Goal: Task Accomplishment & Management: Use online tool/utility

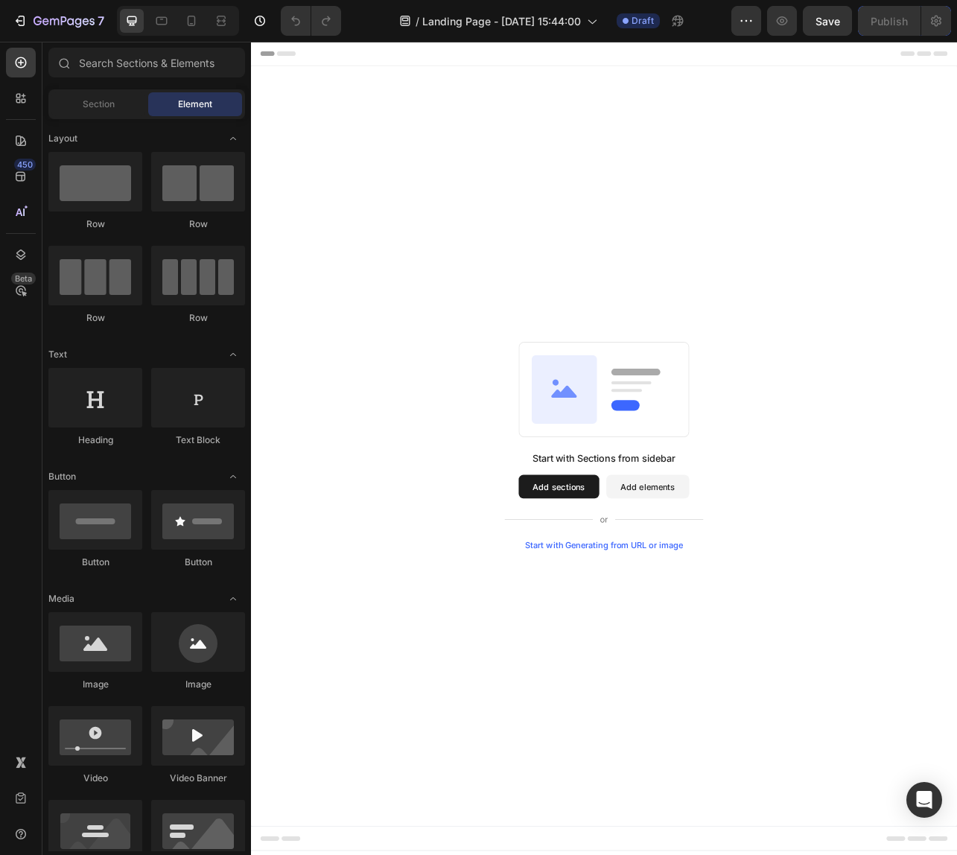
click at [620, 597] on button "Add sections" at bounding box center [641, 605] width 102 height 30
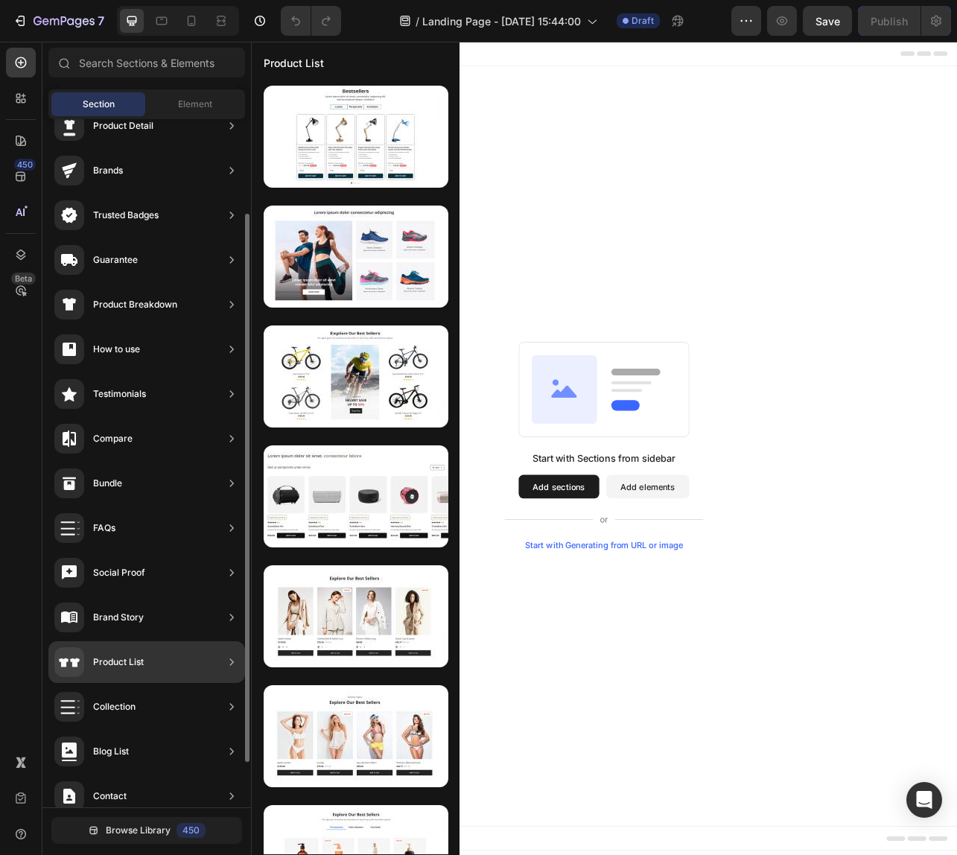
scroll to position [98, 0]
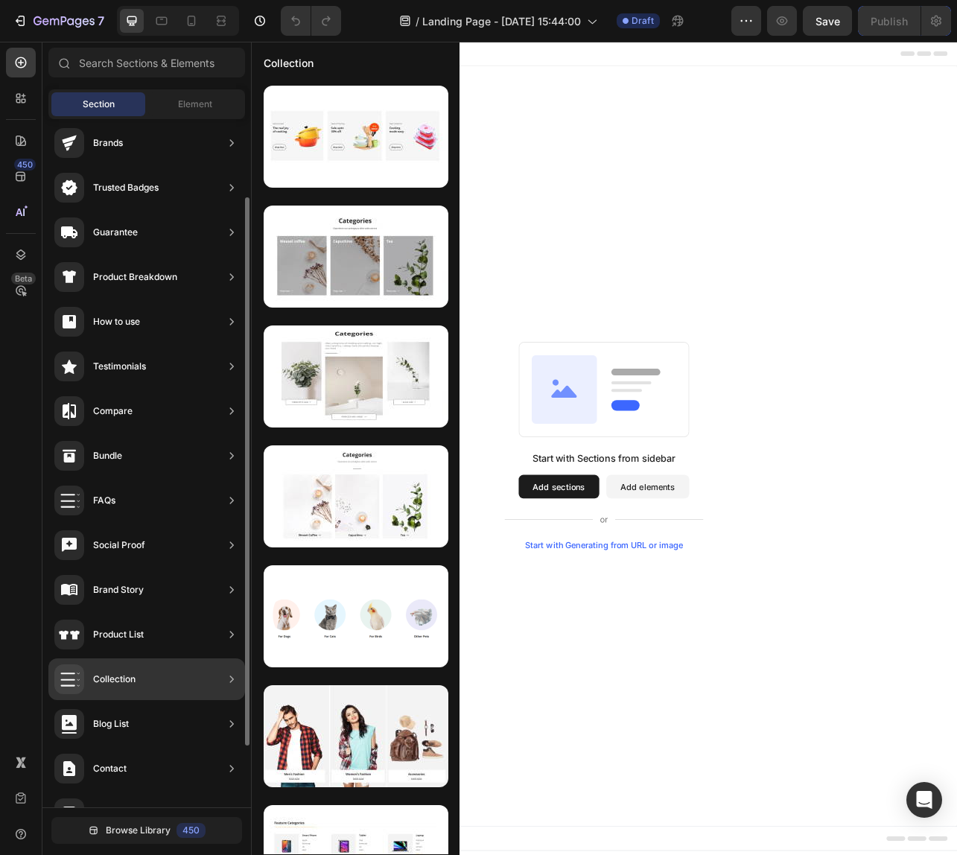
click at [133, 690] on div "Collection" at bounding box center [94, 679] width 81 height 30
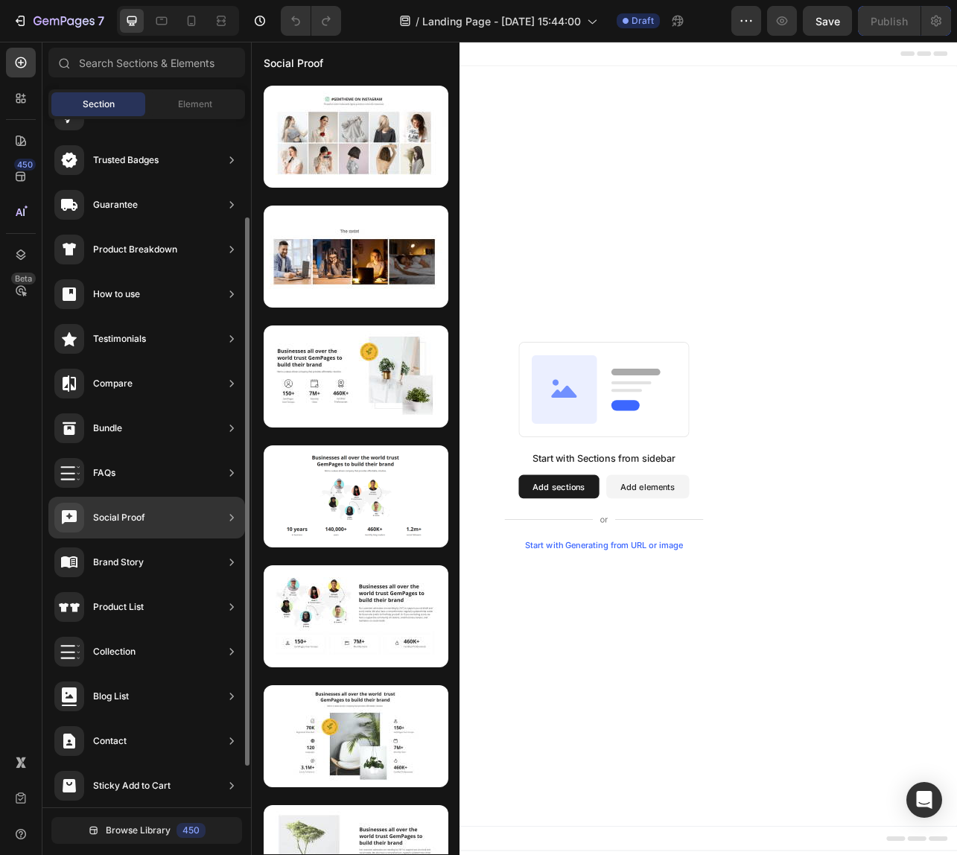
scroll to position [127, 0]
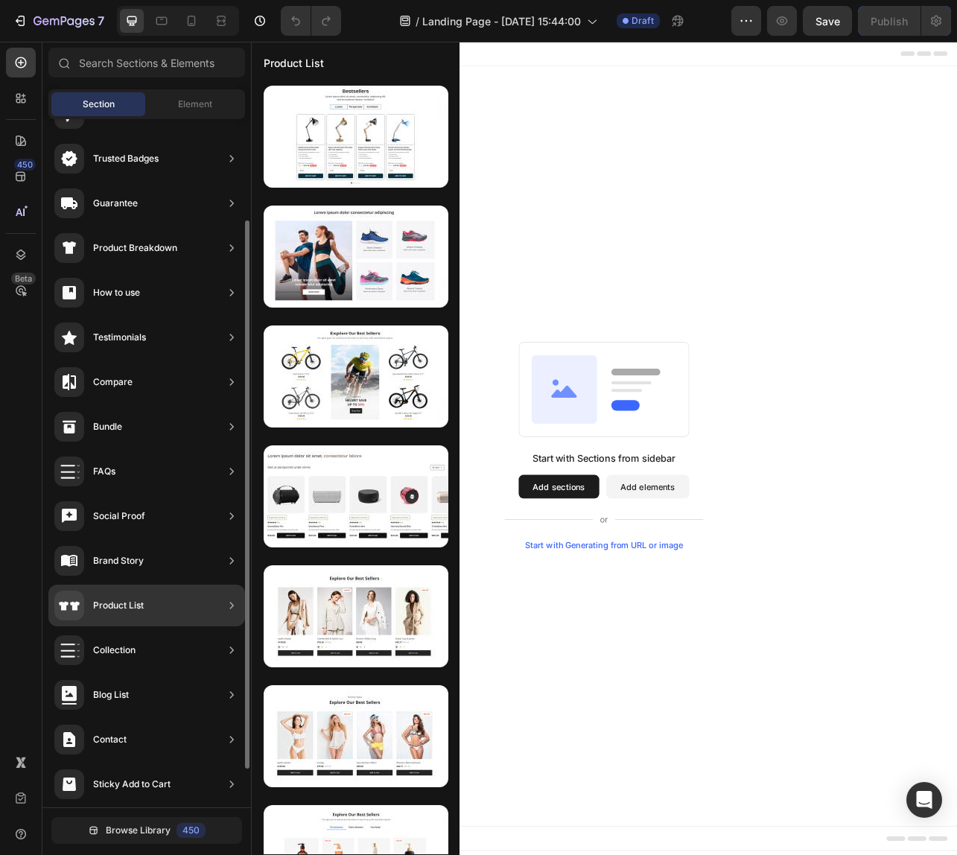
click at [123, 623] on div "Product List" at bounding box center [146, 606] width 197 height 42
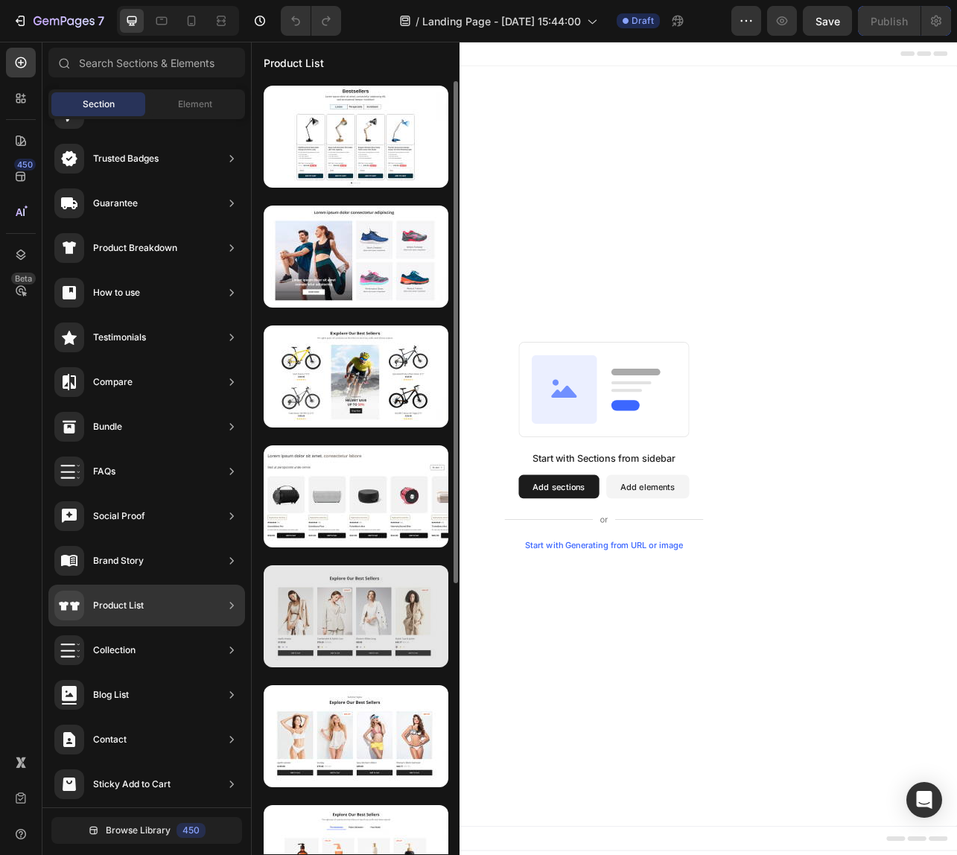
click at [327, 624] on div at bounding box center [356, 616] width 185 height 102
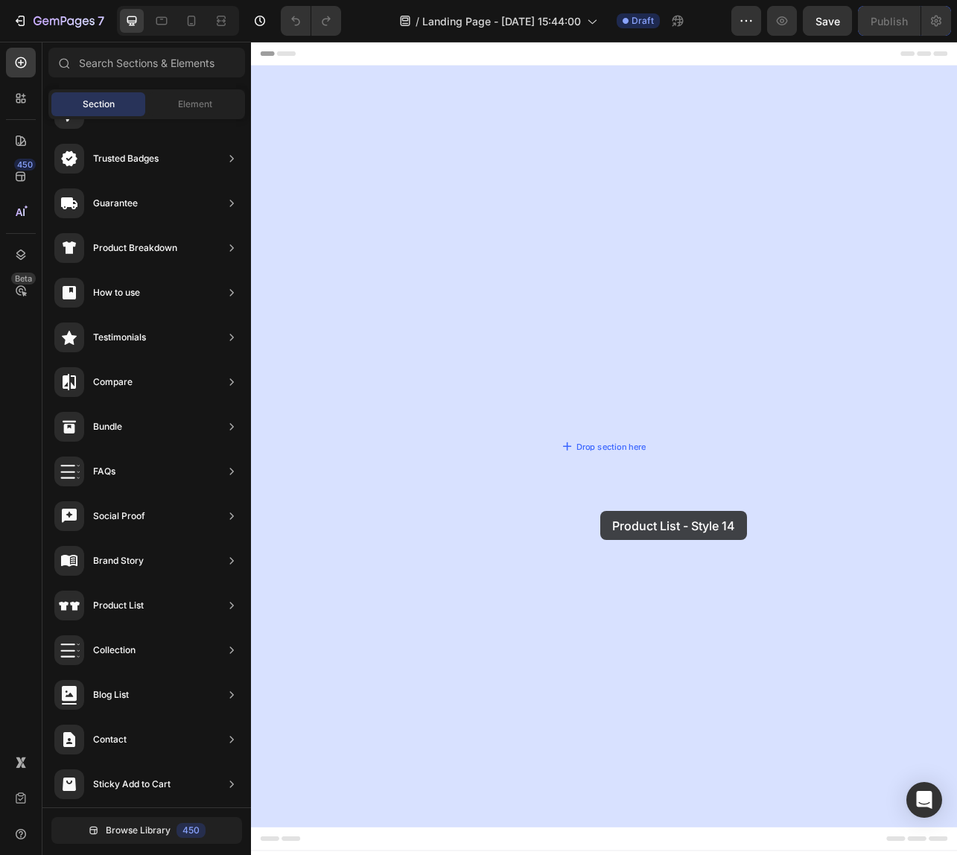
drag, startPoint x: 562, startPoint y: 664, endPoint x: 693, endPoint y: 634, distance: 133.8
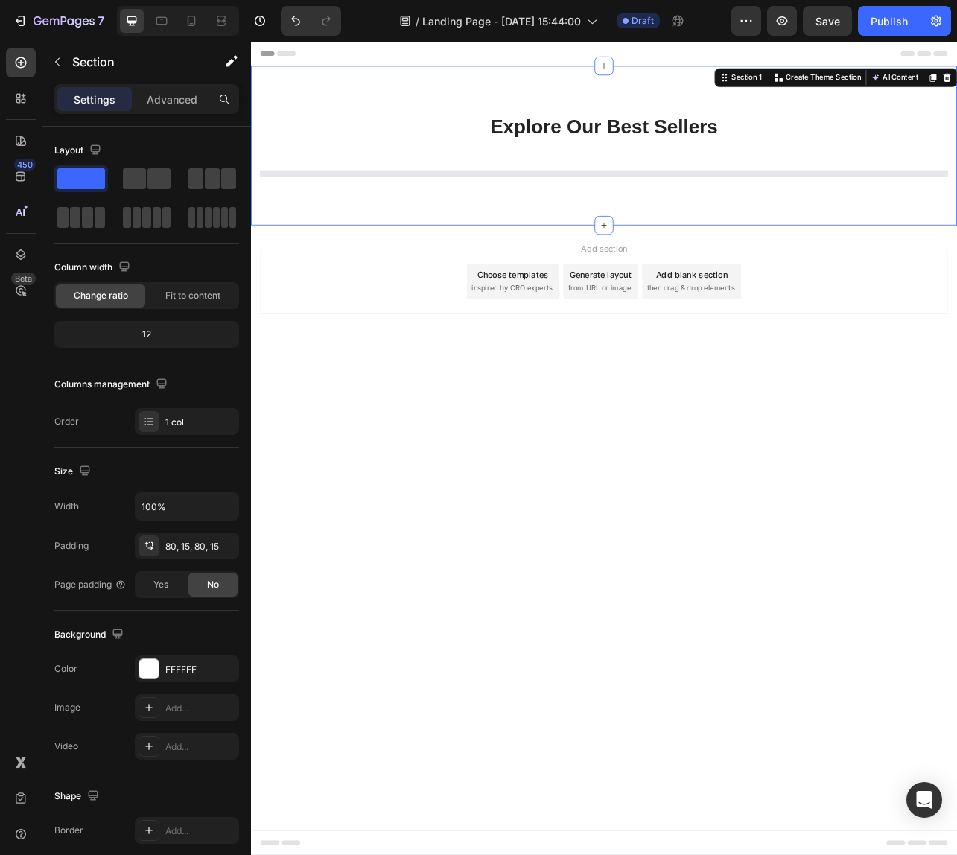
select select "M"
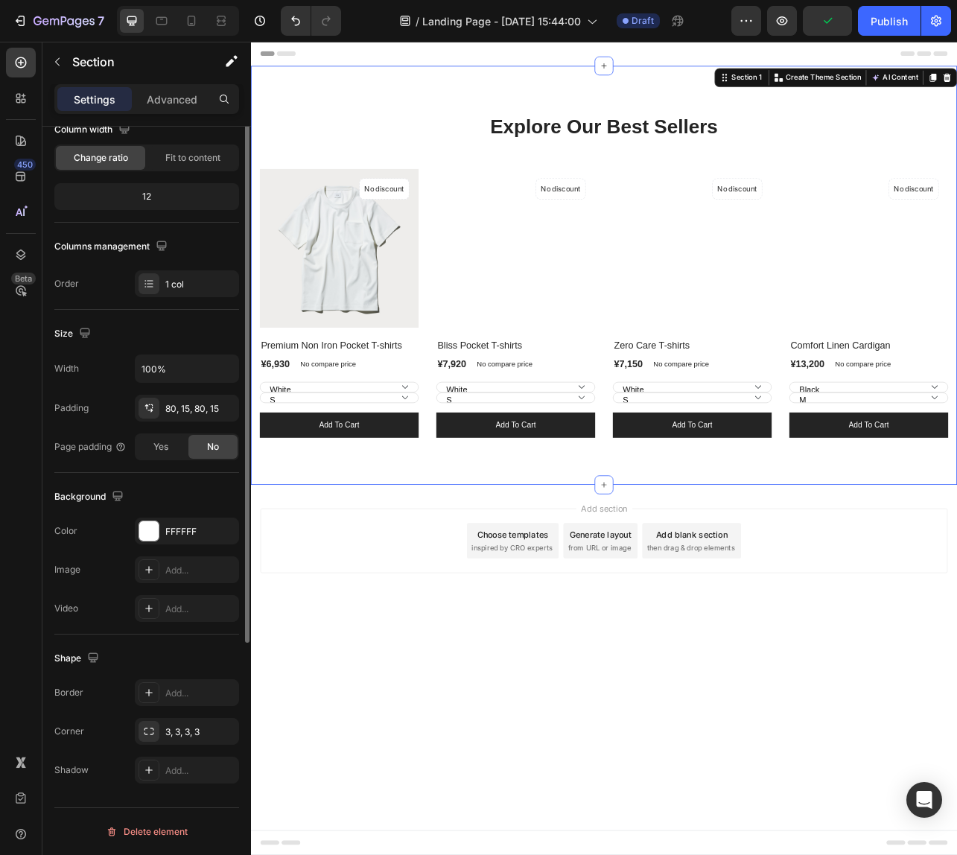
scroll to position [0, 0]
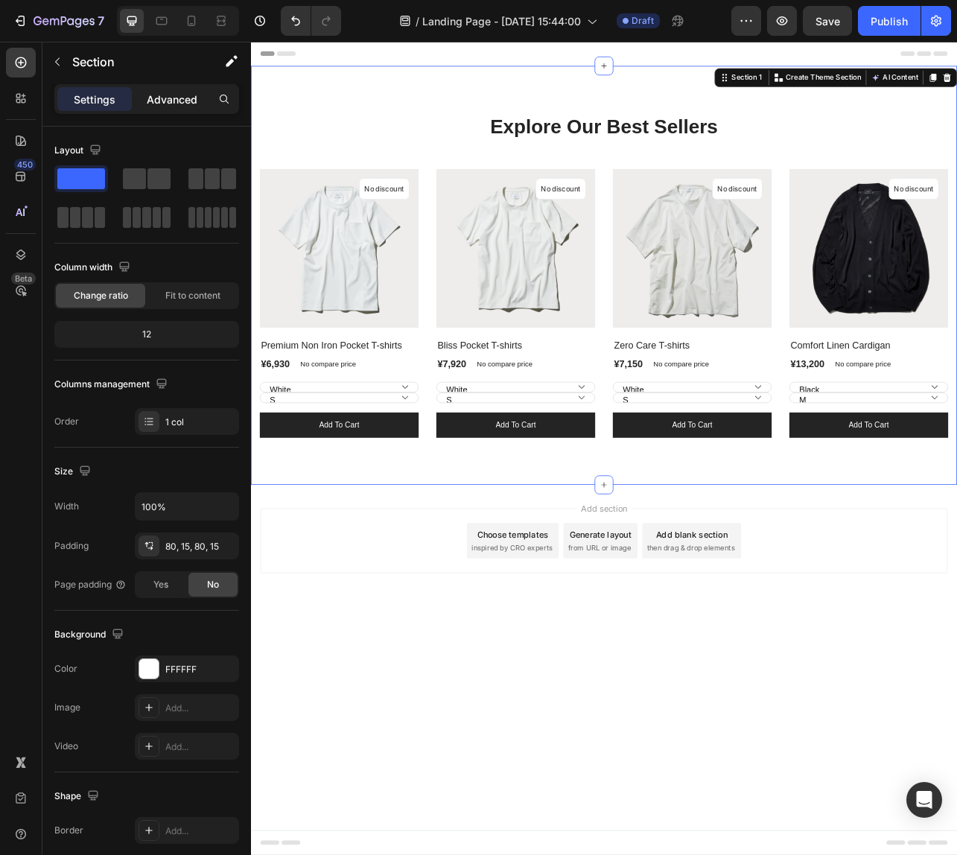
click at [162, 97] on p "Advanced" at bounding box center [172, 100] width 51 height 16
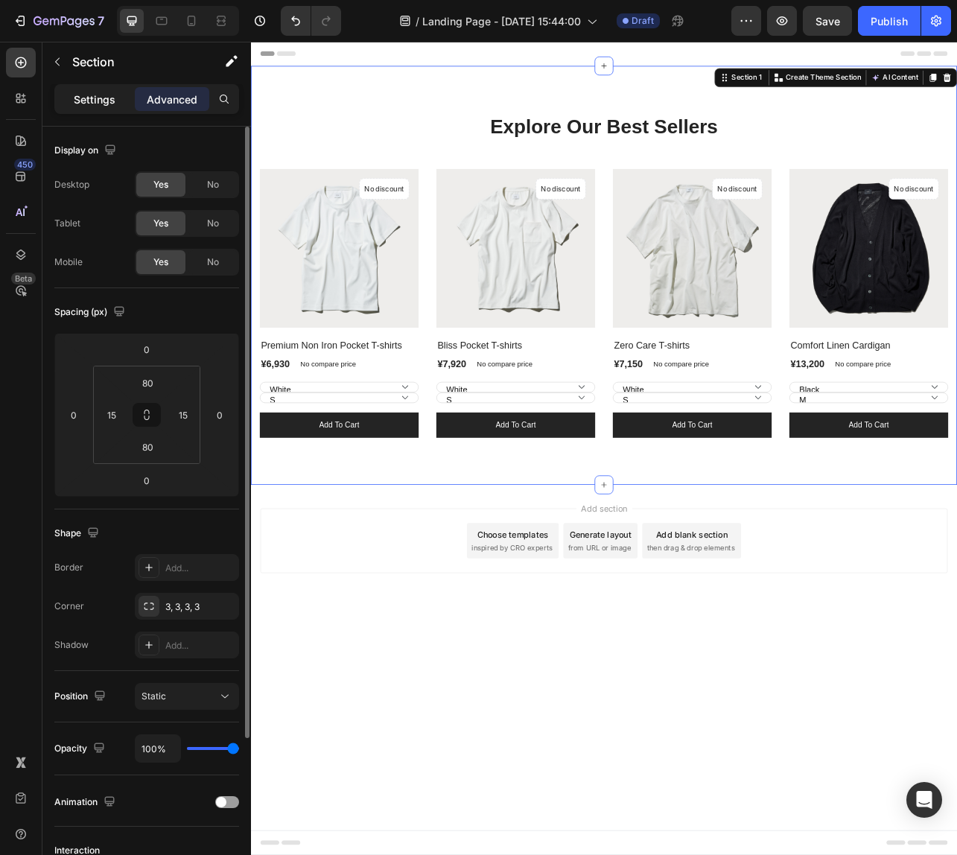
click at [66, 101] on div "Settings" at bounding box center [94, 99] width 74 height 24
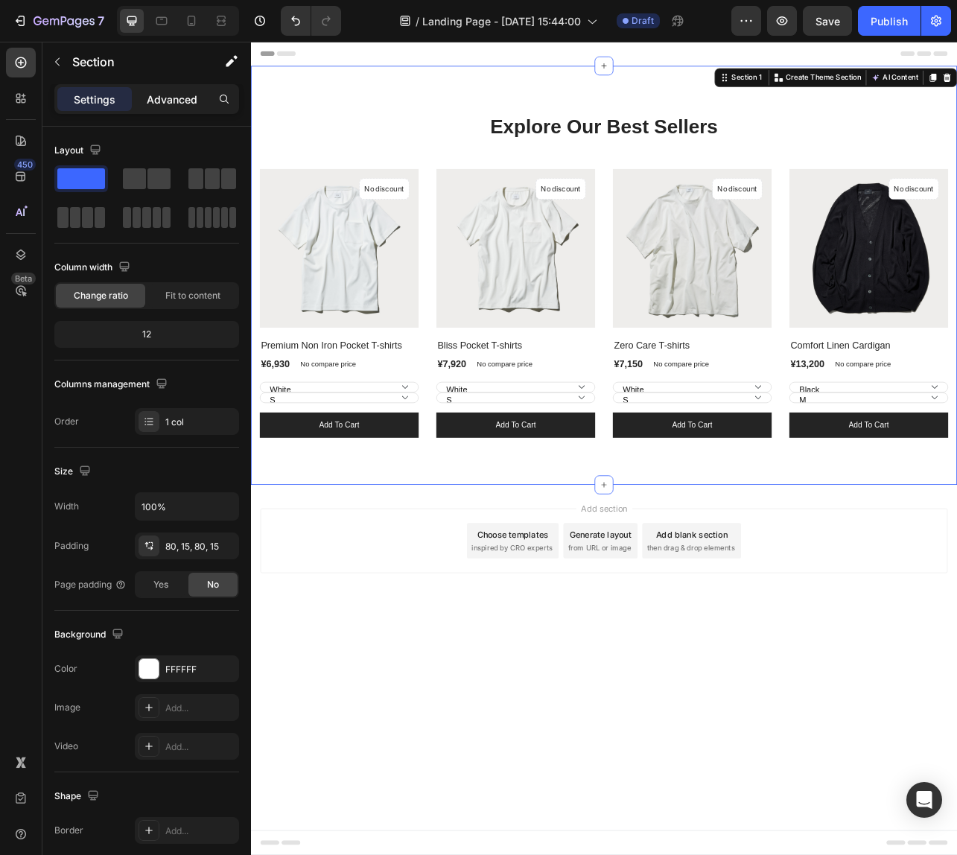
click at [179, 94] on p "Advanced" at bounding box center [172, 100] width 51 height 16
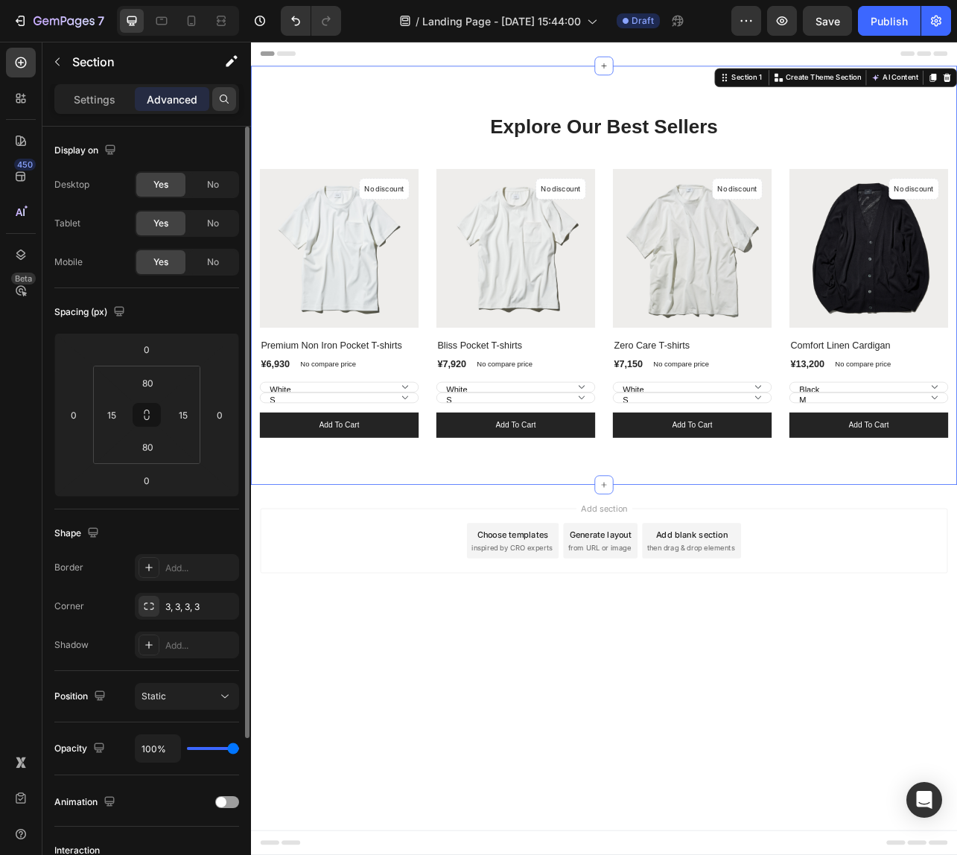
click at [221, 107] on div at bounding box center [224, 99] width 24 height 24
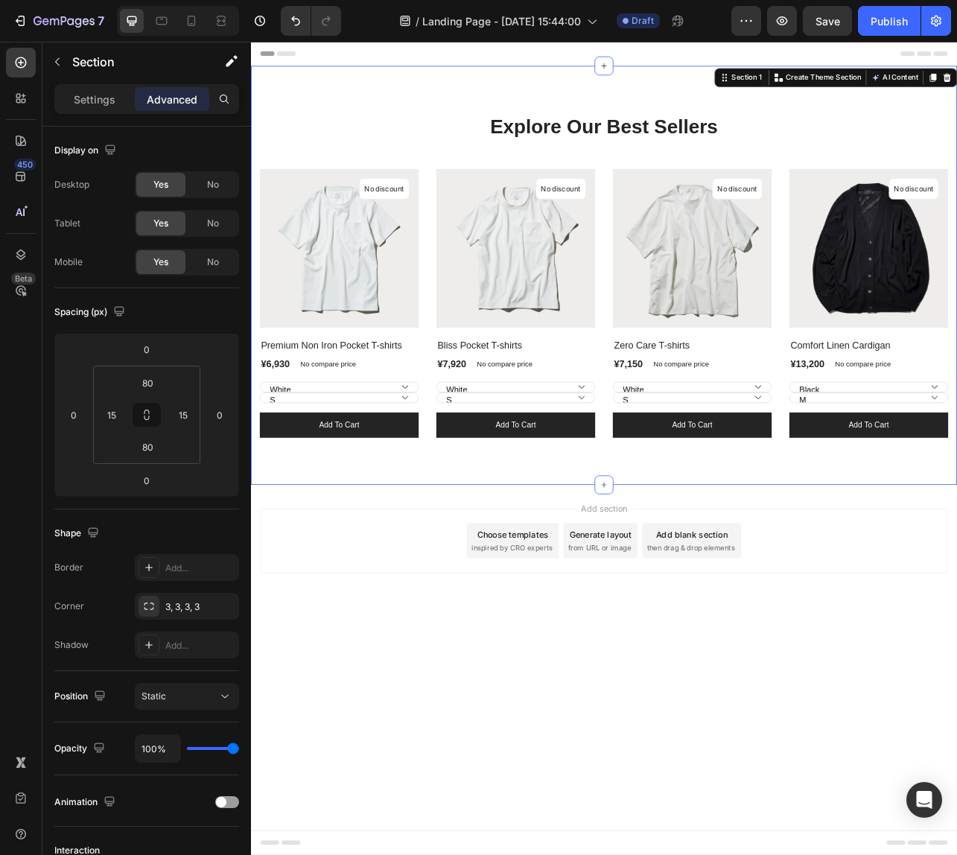
click at [46, 101] on div "Settings Advanced" at bounding box center [146, 105] width 209 height 42
click at [632, 279] on img at bounding box center [586, 303] width 201 height 201
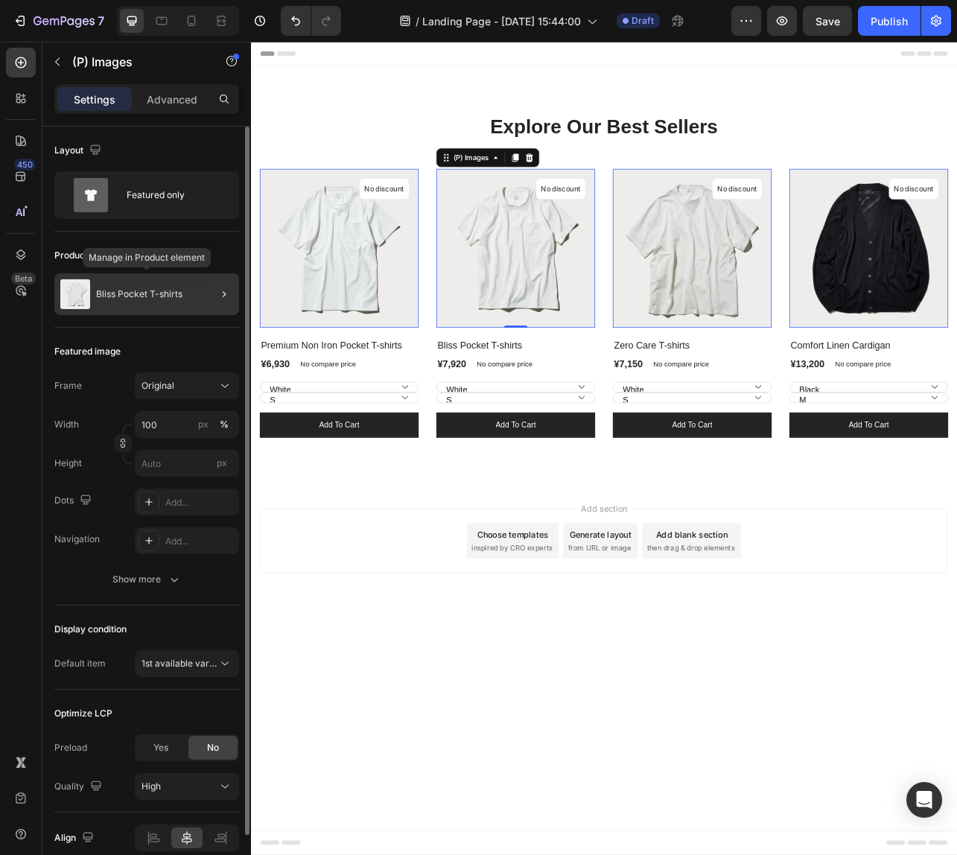
click at [124, 305] on div "Bliss Pocket T-shirts" at bounding box center [146, 294] width 185 height 42
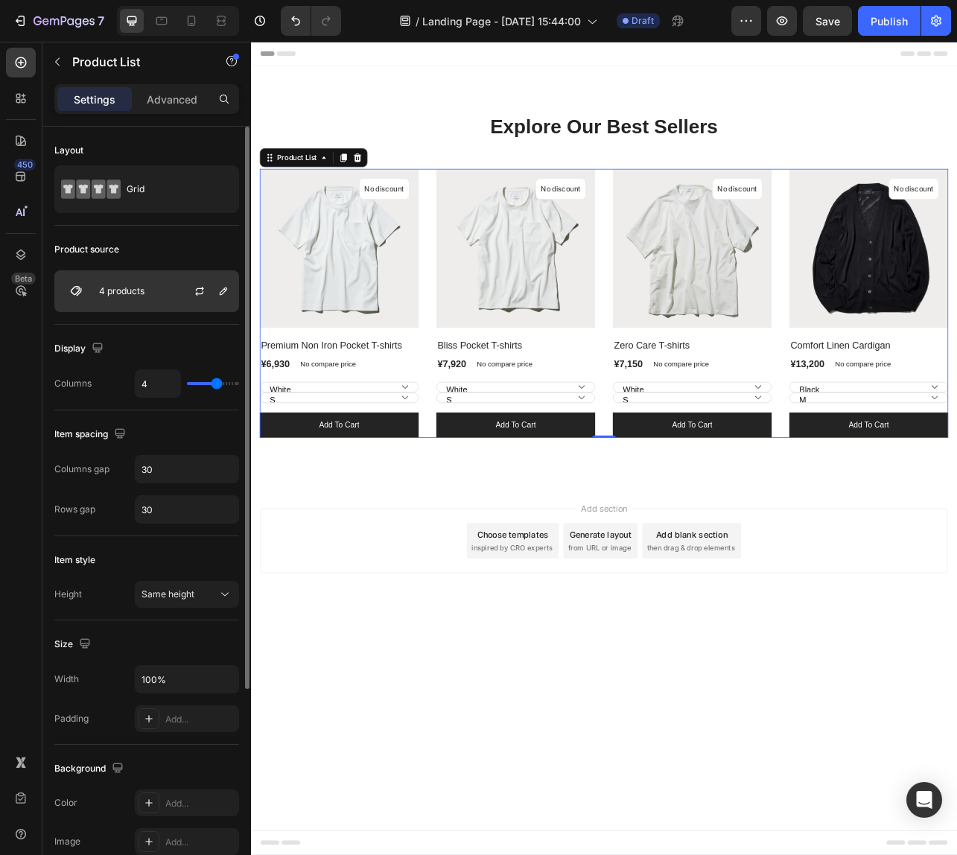
click at [155, 290] on div "4 products" at bounding box center [146, 291] width 185 height 42
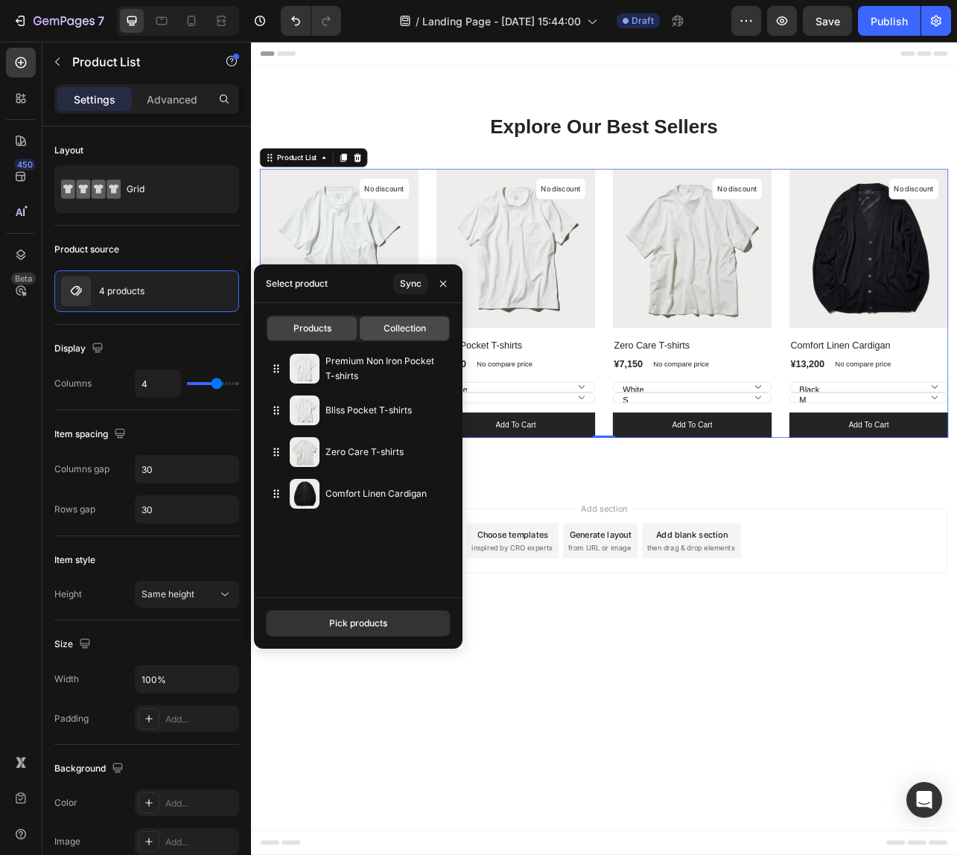
click at [396, 337] on div "Collection" at bounding box center [404, 328] width 89 height 24
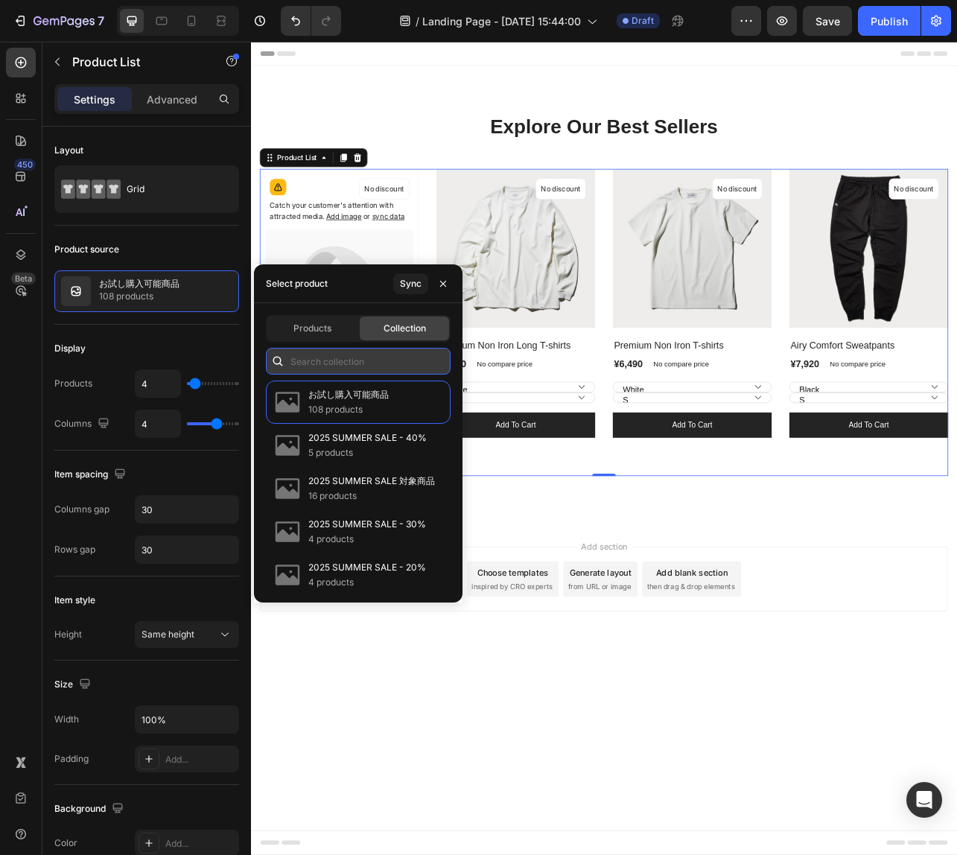
click at [321, 364] on input "text" at bounding box center [358, 361] width 185 height 27
paste input "[URL][DOMAIN_NAME]"
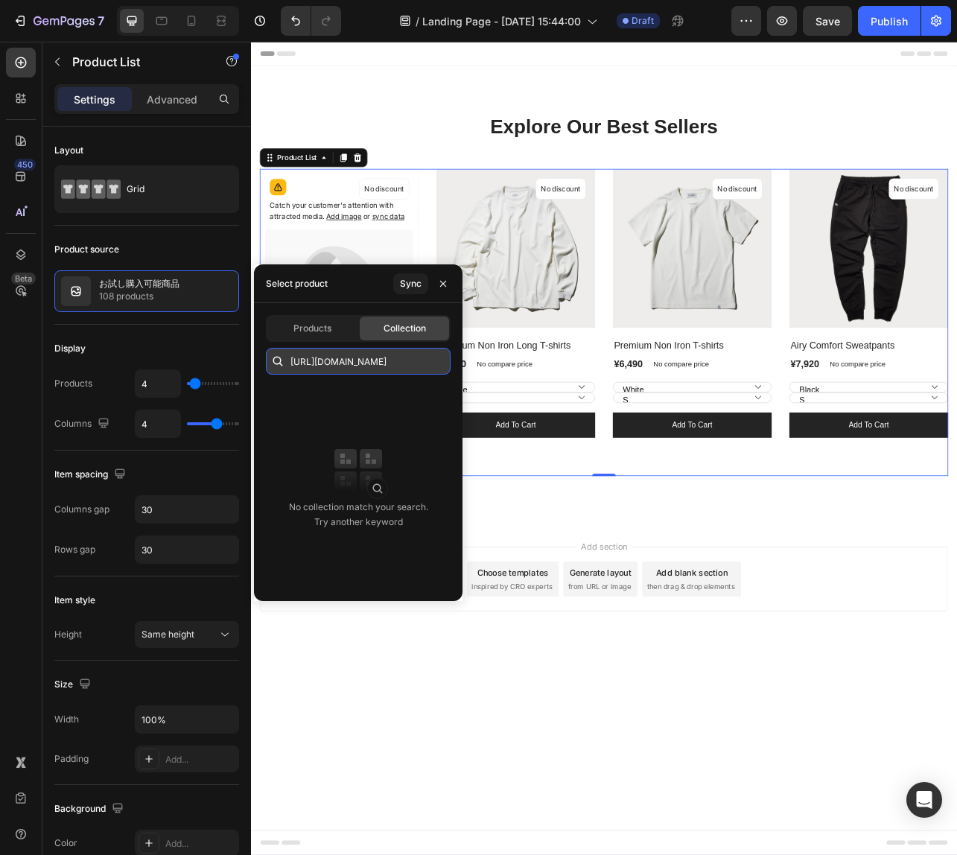
type input "[URL][DOMAIN_NAME]"
click at [410, 283] on div "Sync" at bounding box center [411, 283] width 22 height 13
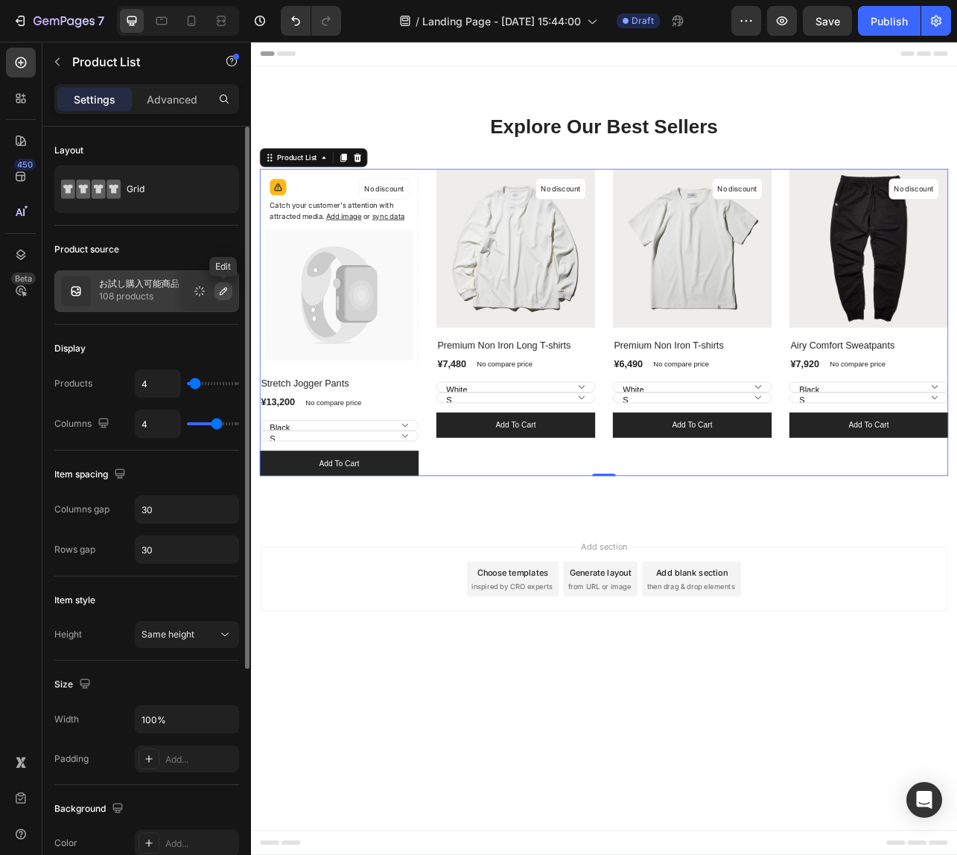
click at [223, 290] on icon "button" at bounding box center [223, 291] width 12 height 12
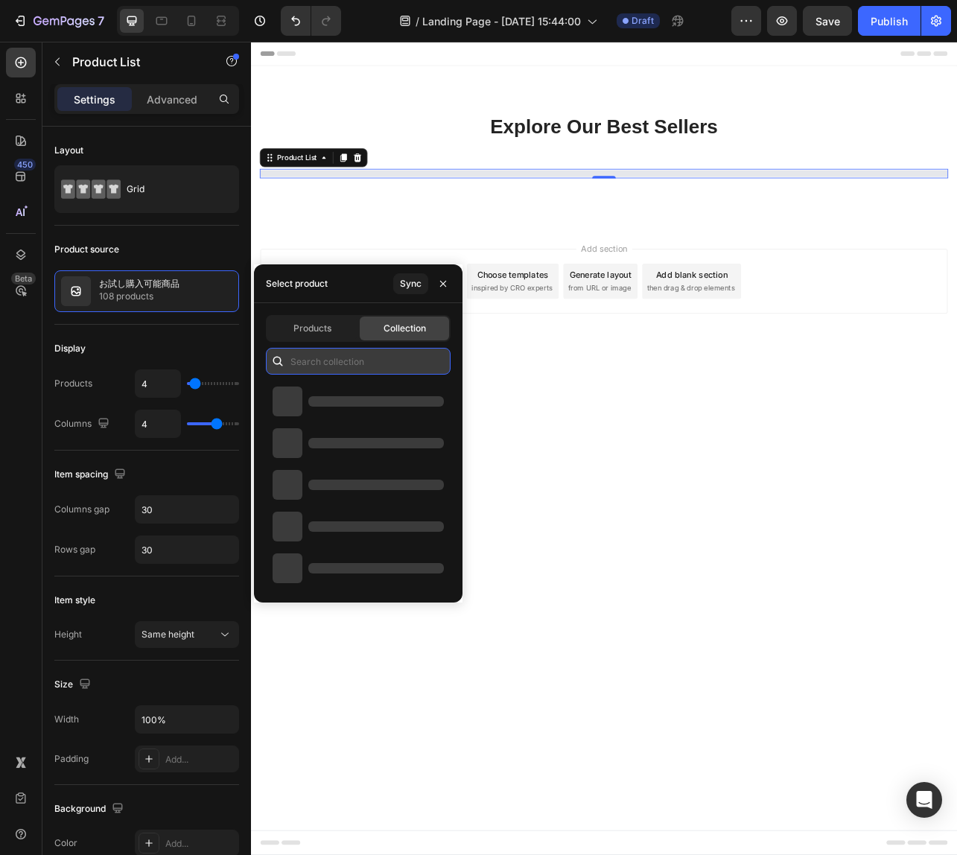
click at [341, 364] on input "text" at bounding box center [358, 361] width 185 height 27
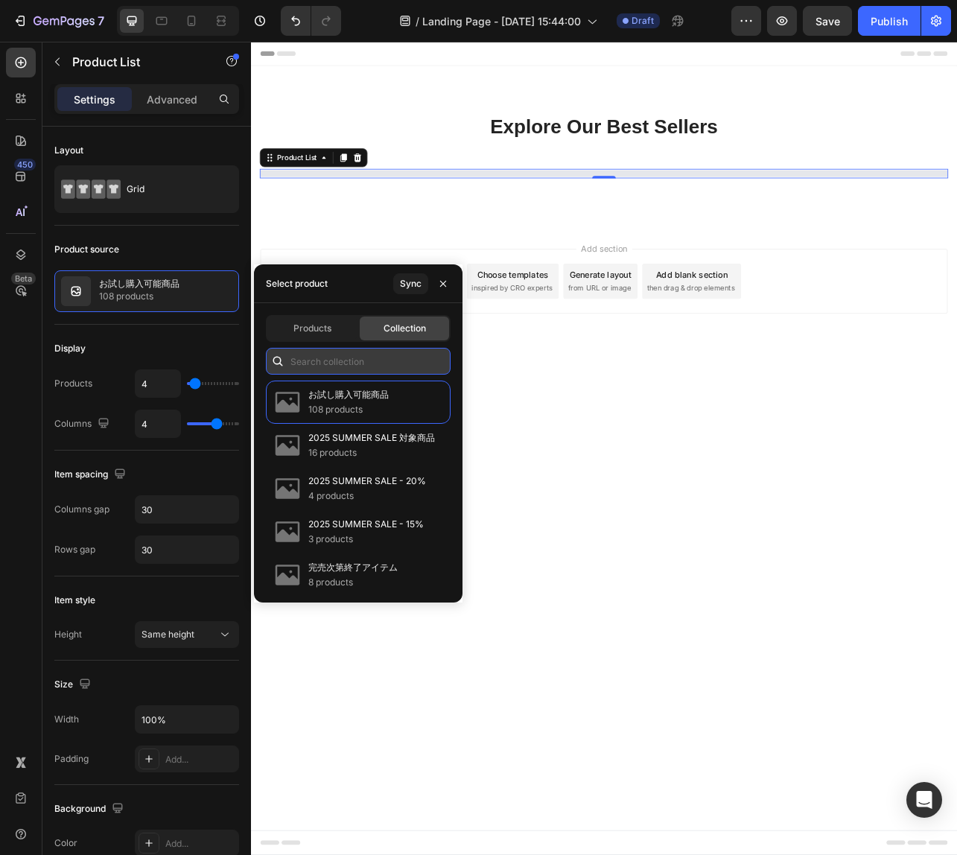
click at [341, 365] on input "text" at bounding box center [358, 361] width 185 height 27
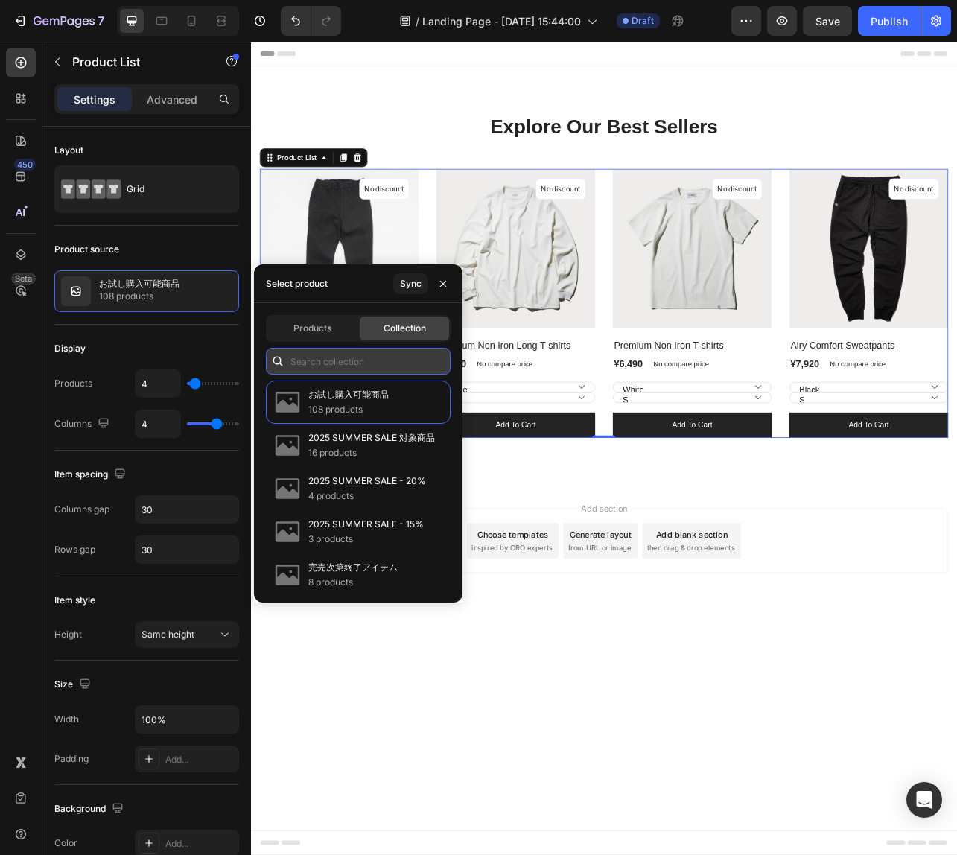
paste input "[URL][DOMAIN_NAME]"
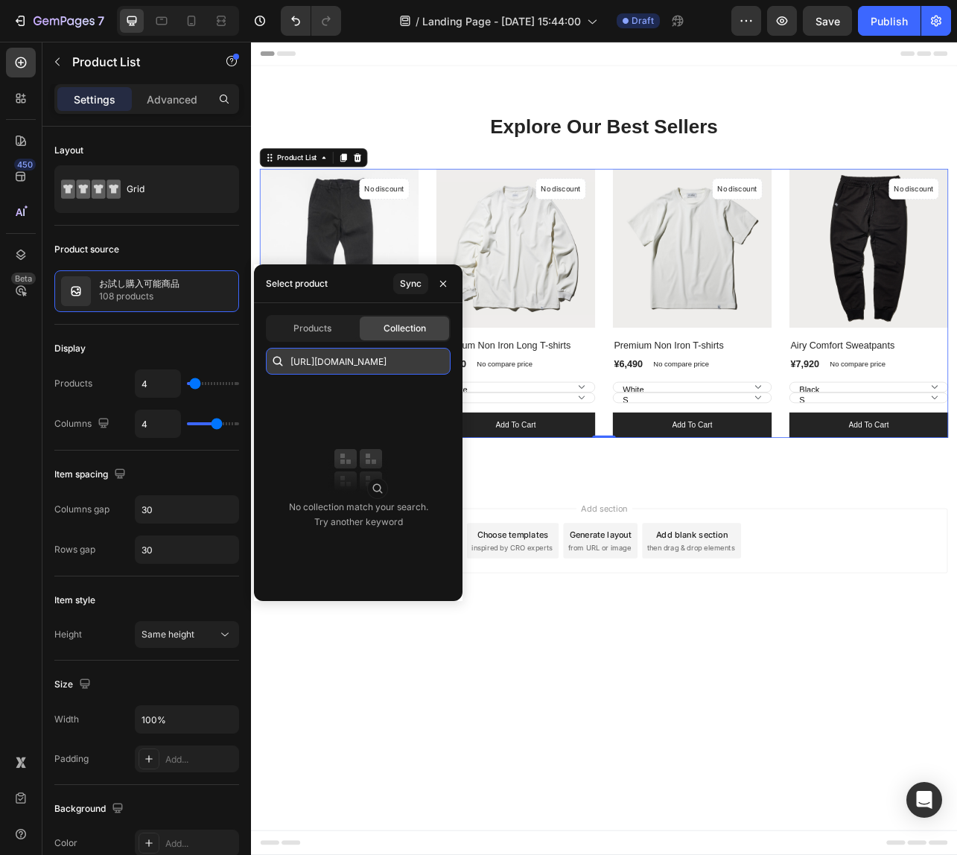
click at [341, 363] on input "[URL][DOMAIN_NAME]" at bounding box center [358, 361] width 185 height 27
type input "[URL][DOMAIN_NAME]"
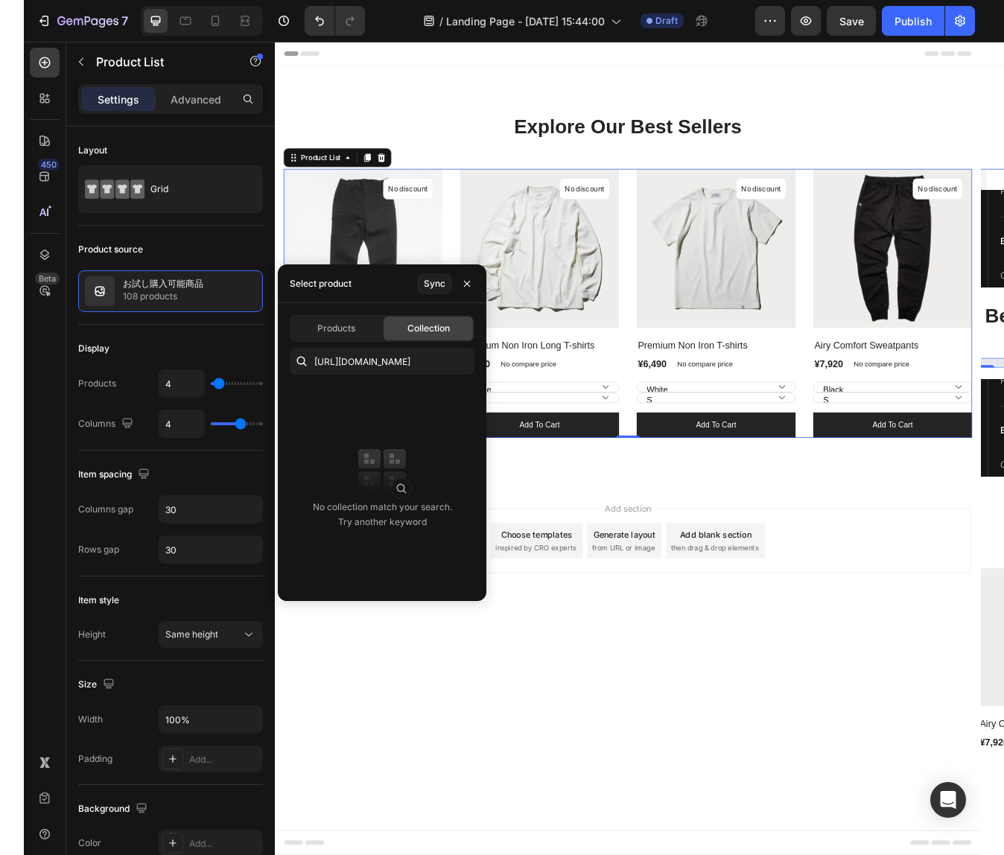
scroll to position [0, 0]
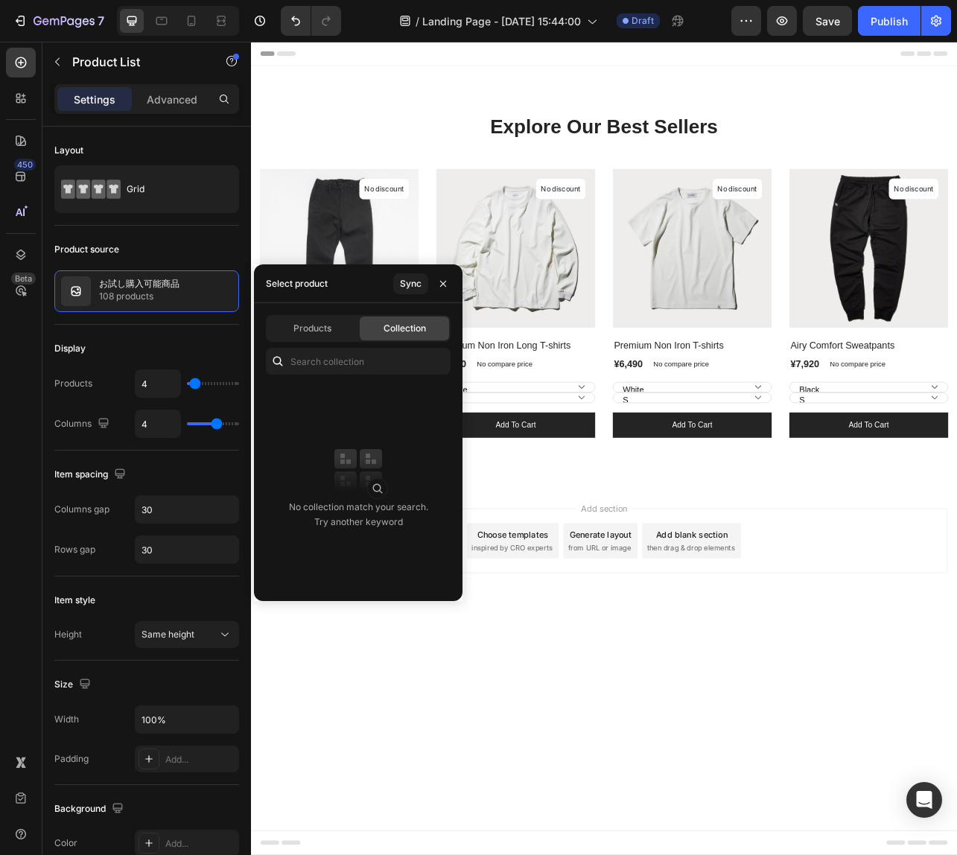
click at [648, 615] on div "Add section Choose templates inspired by CRO experts Generate layout from URL o…" at bounding box center [698, 693] width 894 height 183
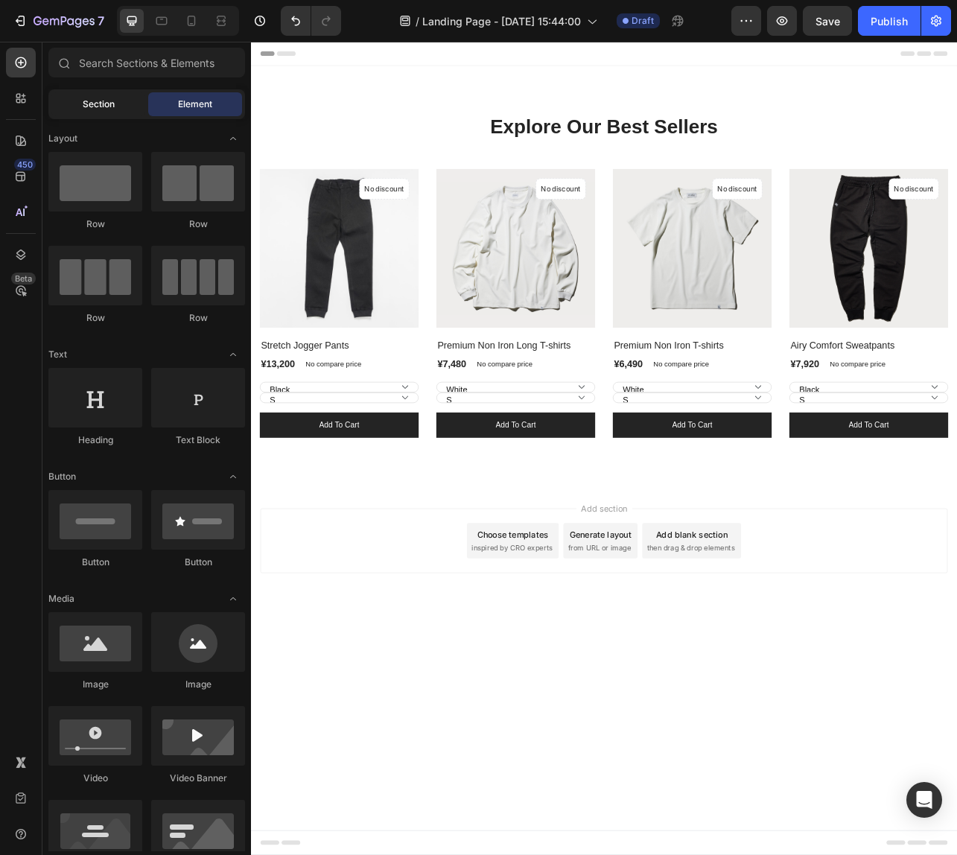
click at [86, 110] on span "Section" at bounding box center [99, 104] width 32 height 13
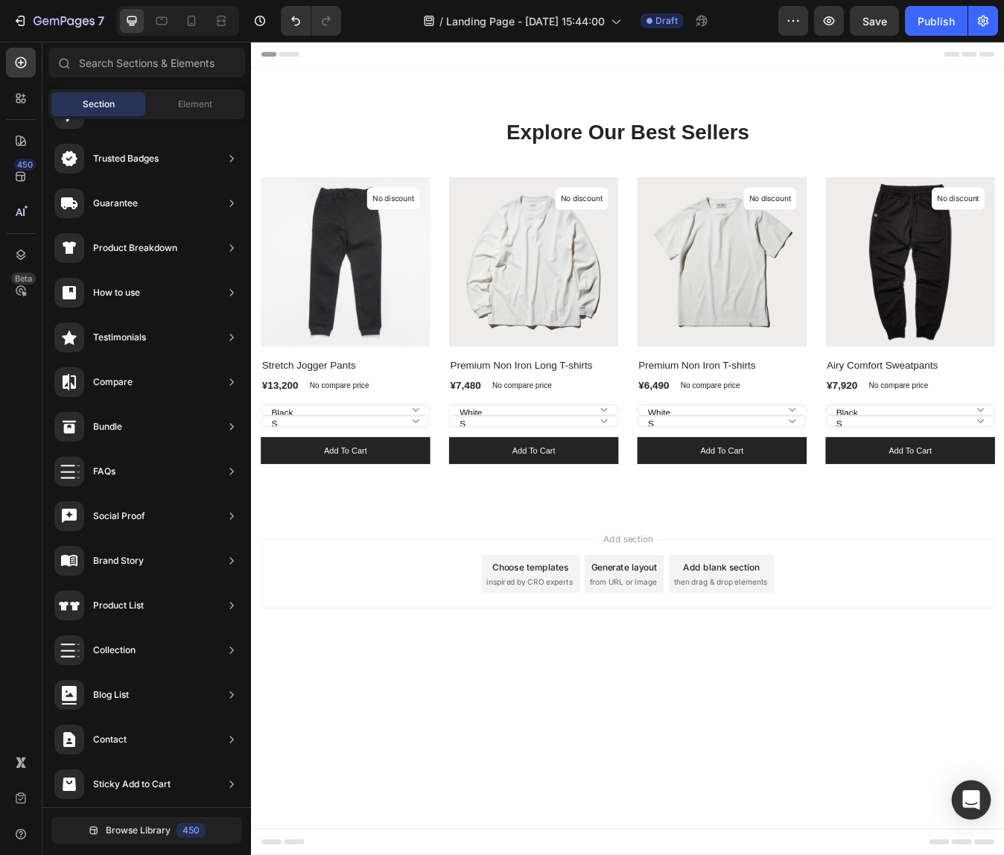
click at [956, 792] on div "Open Intercom Messenger" at bounding box center [971, 799] width 39 height 39
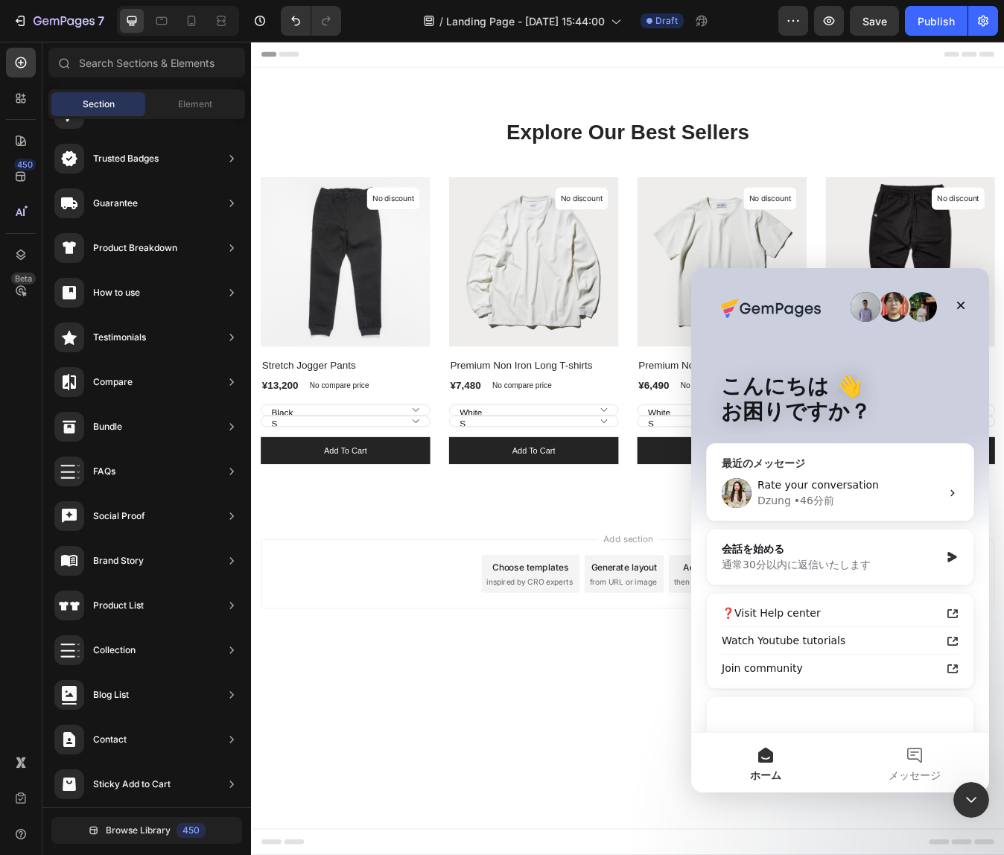
click at [813, 477] on div "Rate your conversation [PERSON_NAME] • 46分前" at bounding box center [840, 492] width 267 height 55
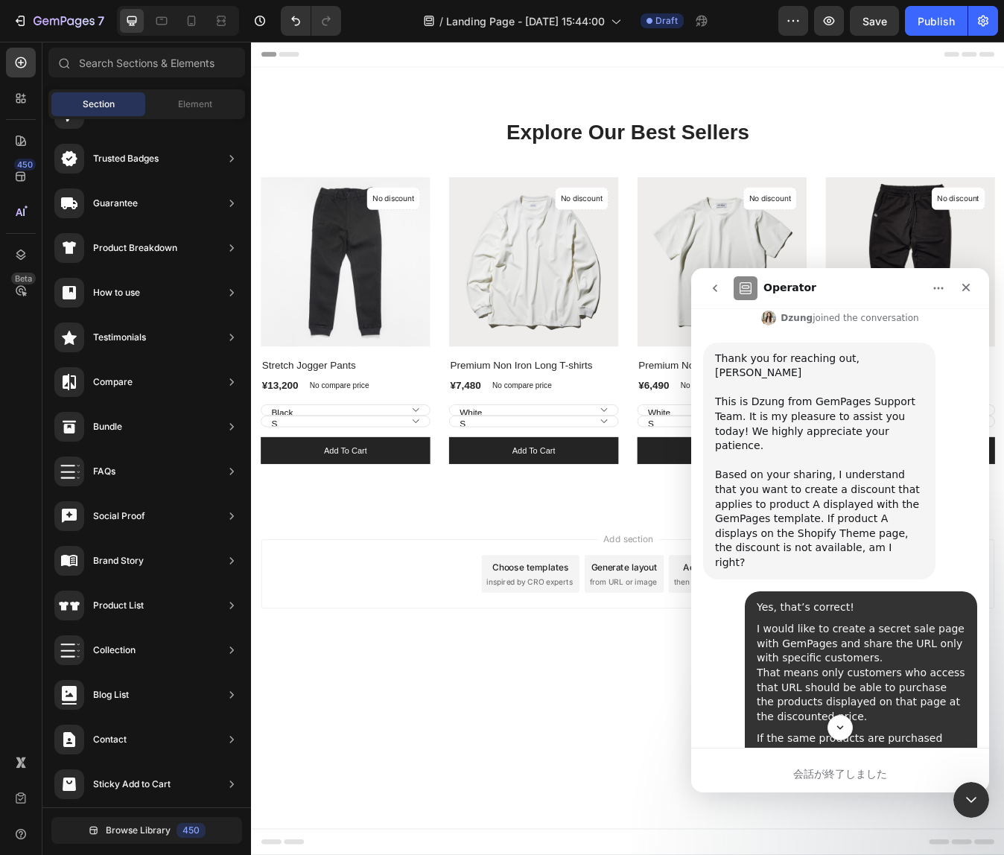
scroll to position [643, 0]
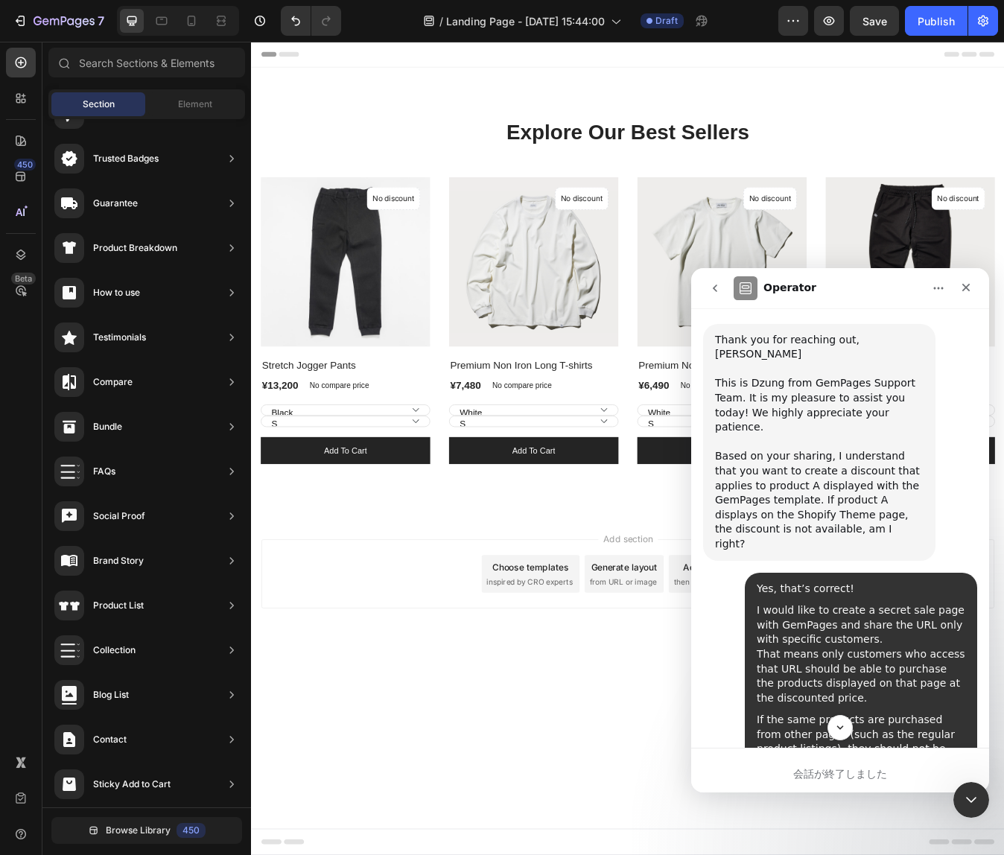
drag, startPoint x: 756, startPoint y: 458, endPoint x: 949, endPoint y: 630, distance: 258.4
click at [949, 630] on div "Yes, that’s correct! I would like to create a secret sale page with GemPages an…" at bounding box center [840, 683] width 274 height 220
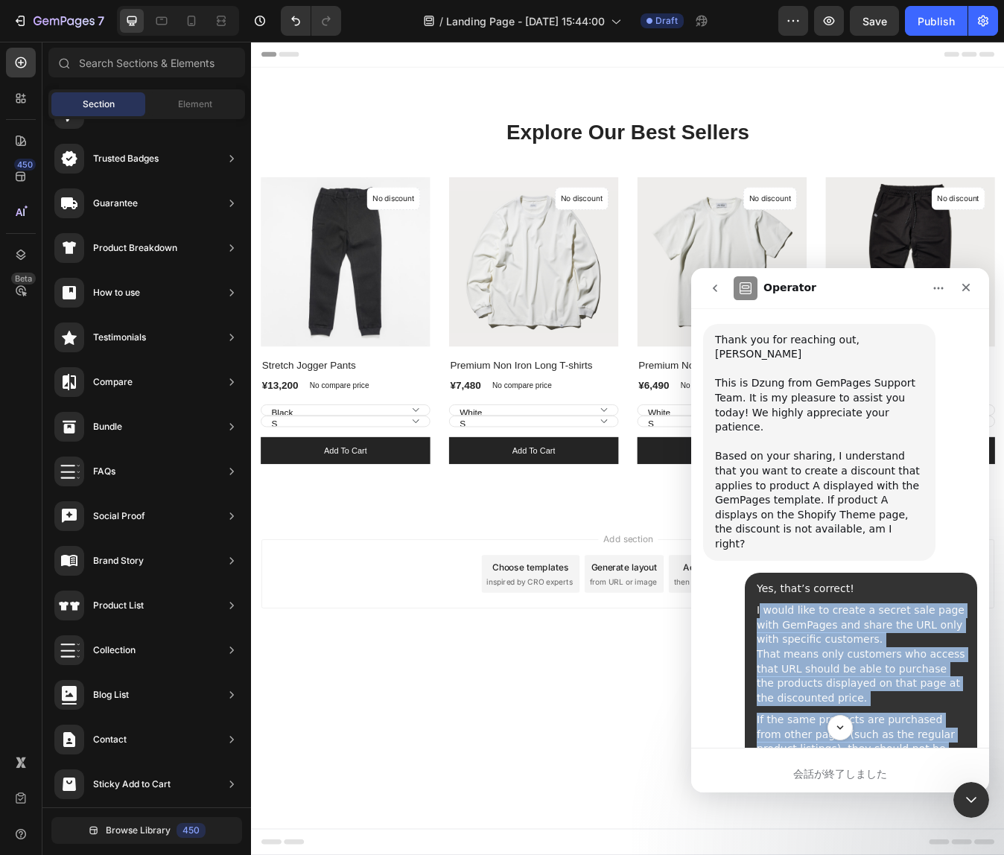
drag, startPoint x: 952, startPoint y: 600, endPoint x: 759, endPoint y: 465, distance: 235.3
click at [759, 582] on div "Yes, that’s correct! I would like to create a secret sale page with GemPages an…" at bounding box center [861, 677] width 209 height 190
copy div "would like to create a secret sale page with GemPages and share the URL only wi…"
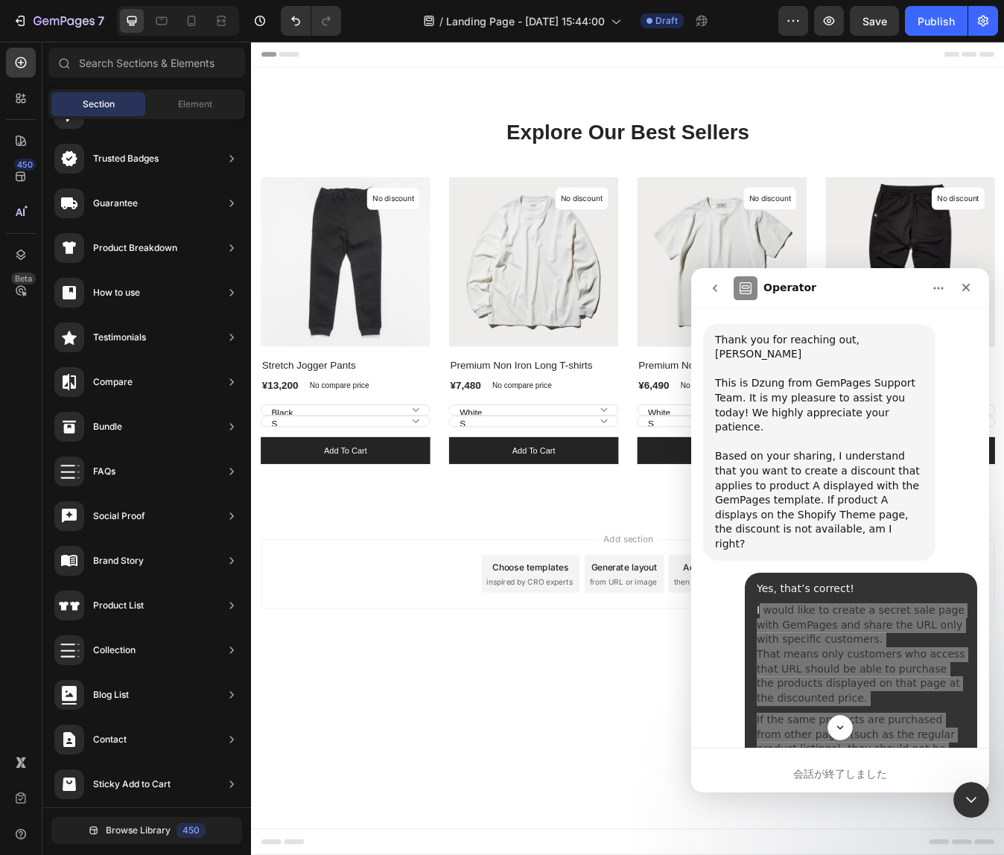
scroll to position [0, 0]
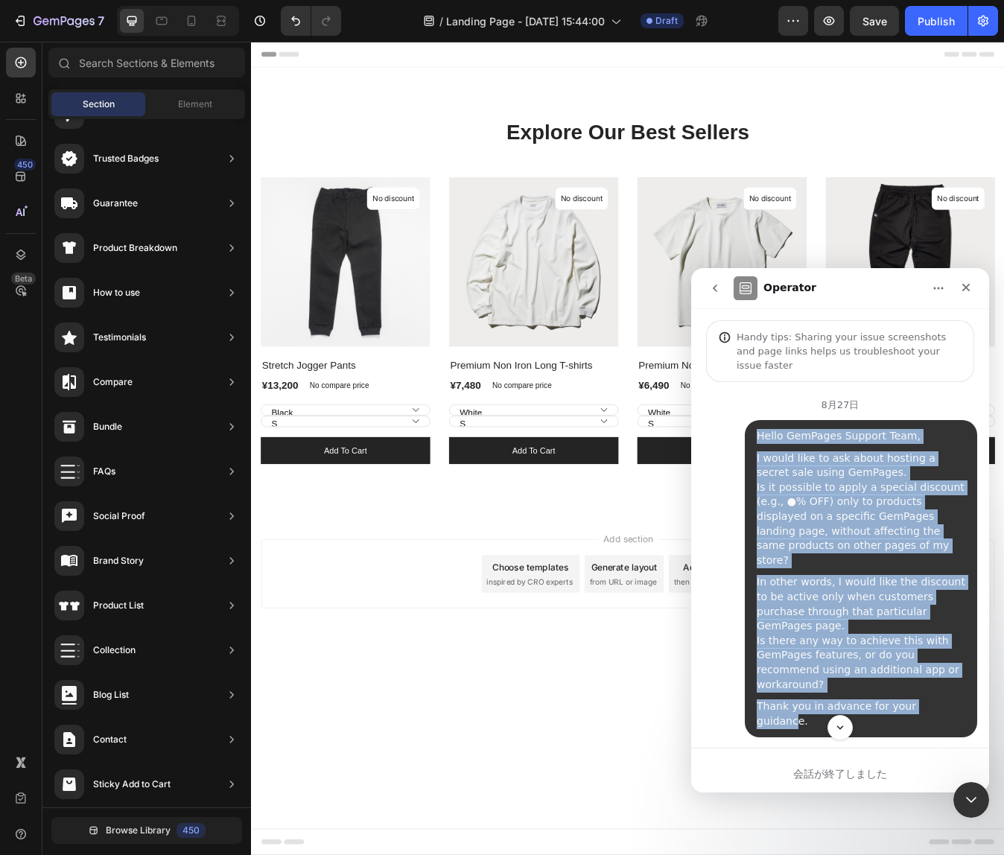
drag, startPoint x: 754, startPoint y: 424, endPoint x: 941, endPoint y: 652, distance: 294.7
click at [941, 652] on div "Hello GemPages Support Team, I would like to ask about hosting a secret sale us…" at bounding box center [861, 578] width 232 height 317
drag, startPoint x: 953, startPoint y: 652, endPoint x: 750, endPoint y: 421, distance: 307.6
click at [750, 421] on div "Hello GemPages Support Team, I would like to ask about hosting a secret sale us…" at bounding box center [861, 578] width 232 height 317
copy div "Hello GemPages Support Team, I would like to ask about hosting a secret sale us…"
